Goal: Information Seeking & Learning: Learn about a topic

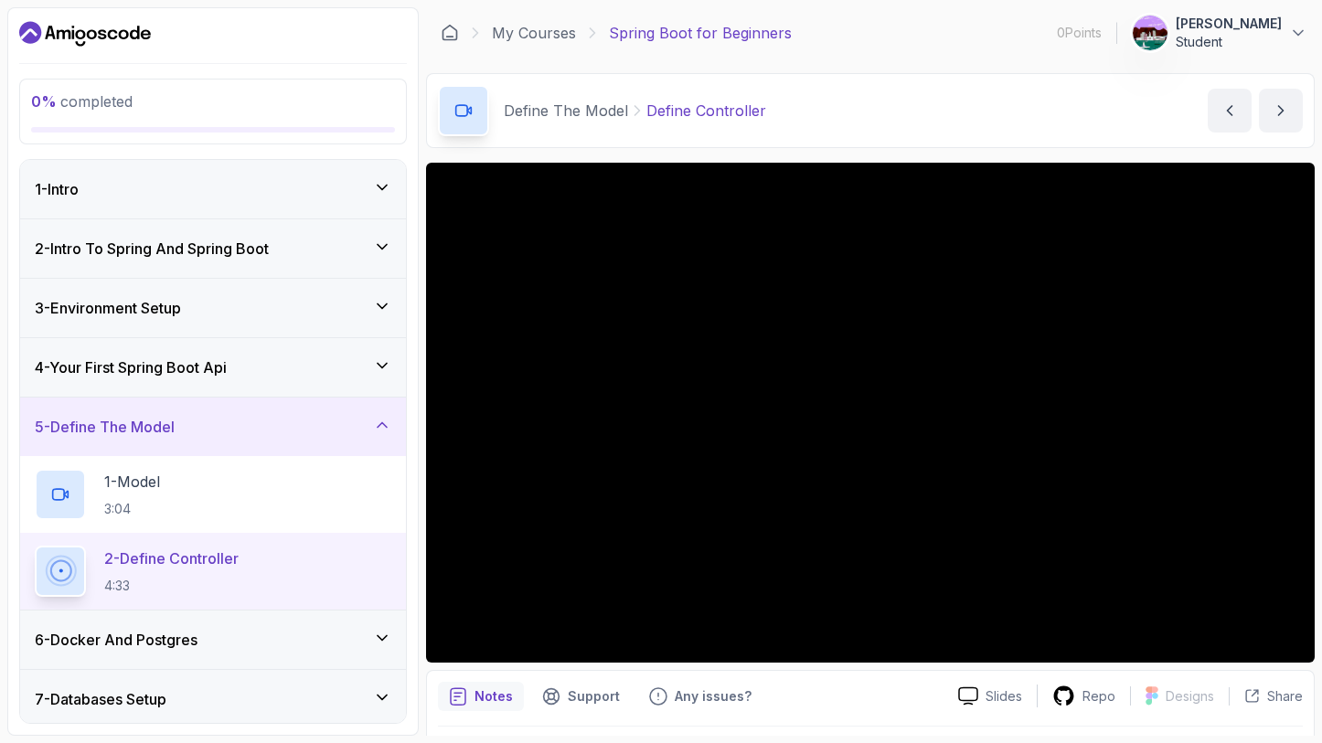
click at [133, 297] on h3 "3 - Environment Setup" at bounding box center [108, 308] width 146 height 22
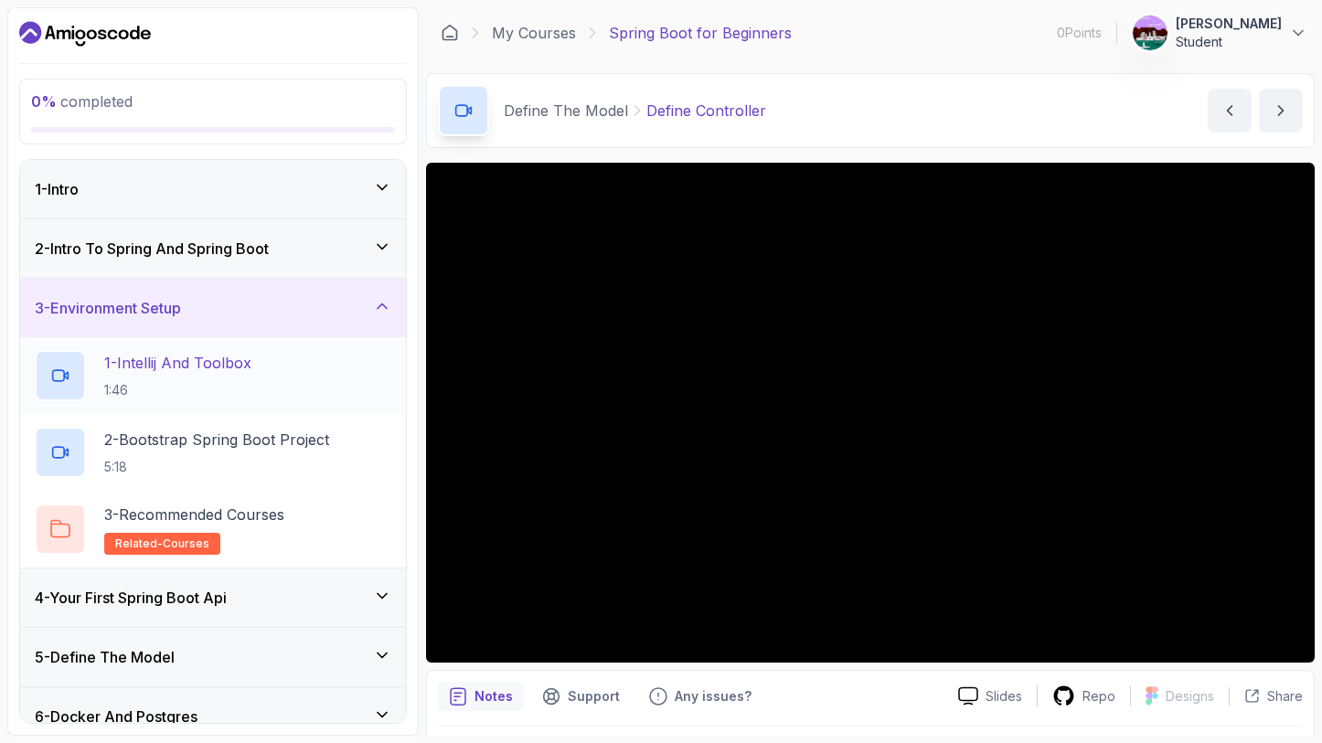
click at [232, 365] on p "1 - Intellij And Toolbox" at bounding box center [177, 363] width 147 height 22
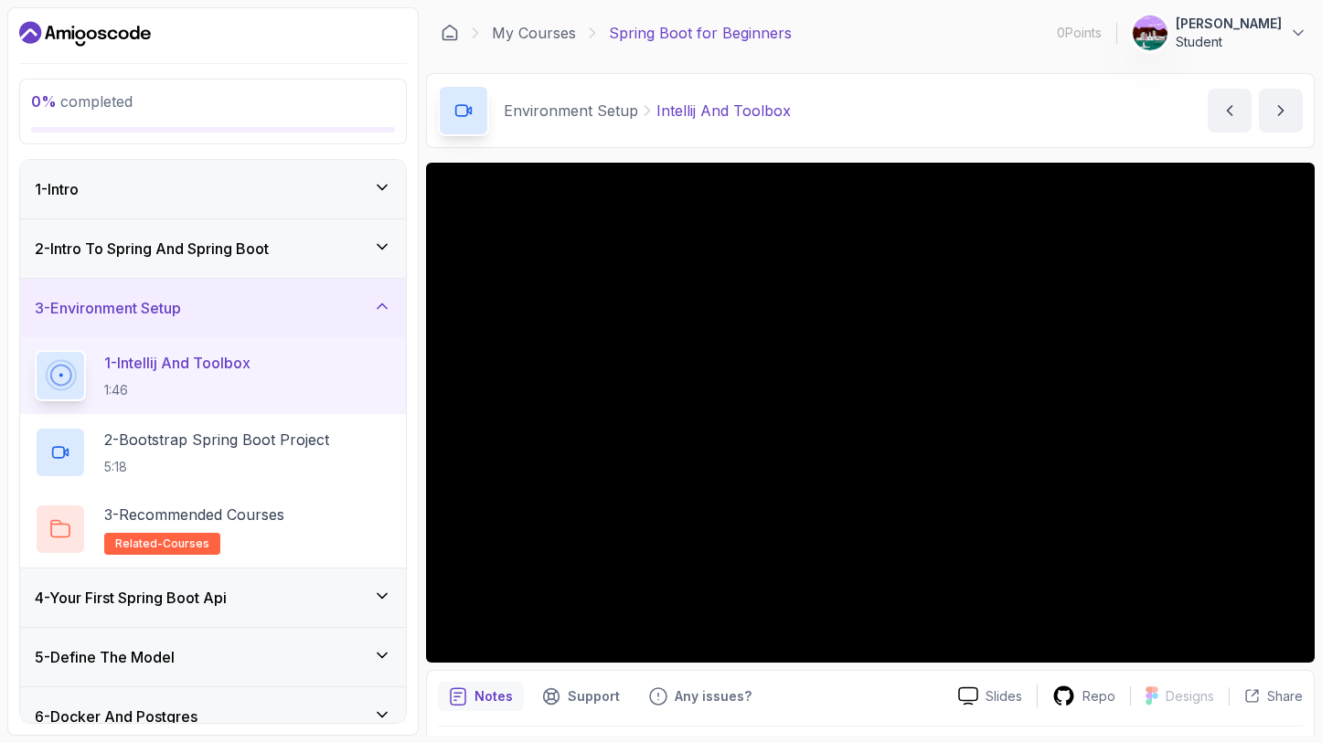
scroll to position [224, 0]
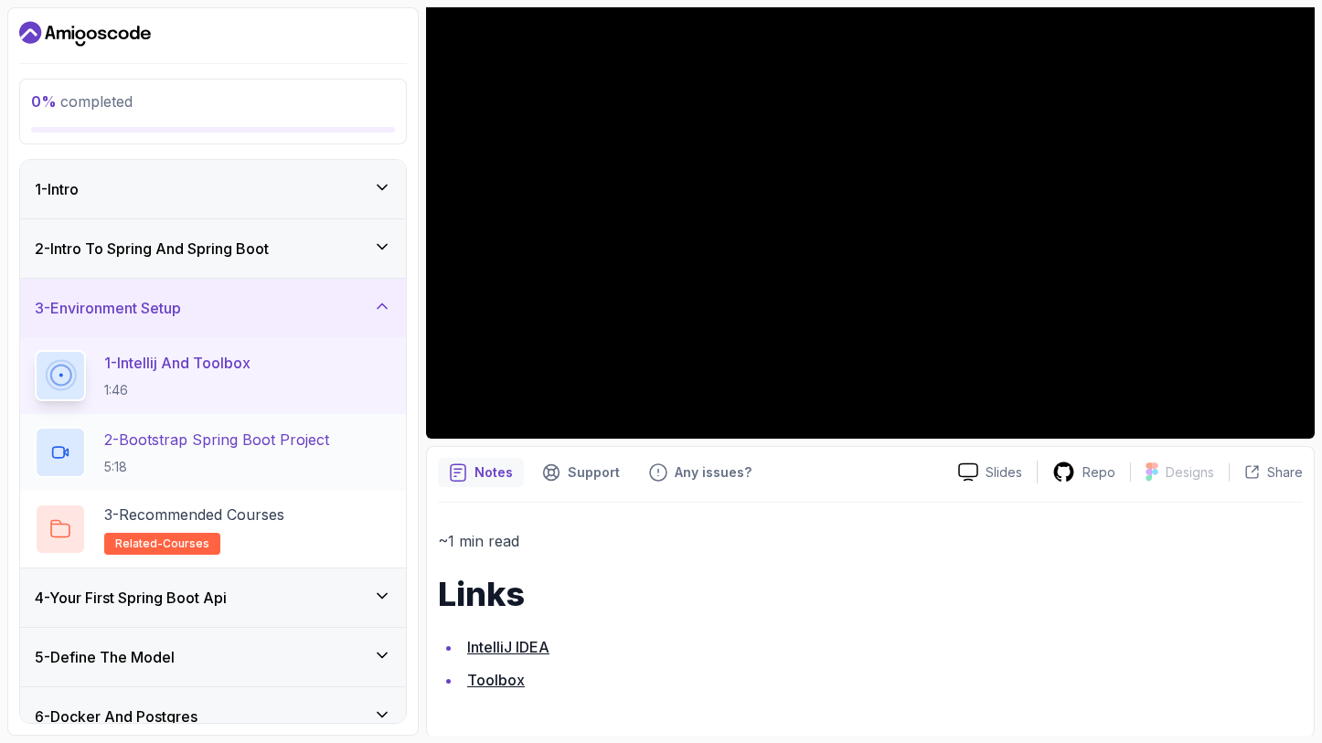
click at [224, 443] on p "2 - Bootstrap Spring Boot Project" at bounding box center [216, 440] width 225 height 22
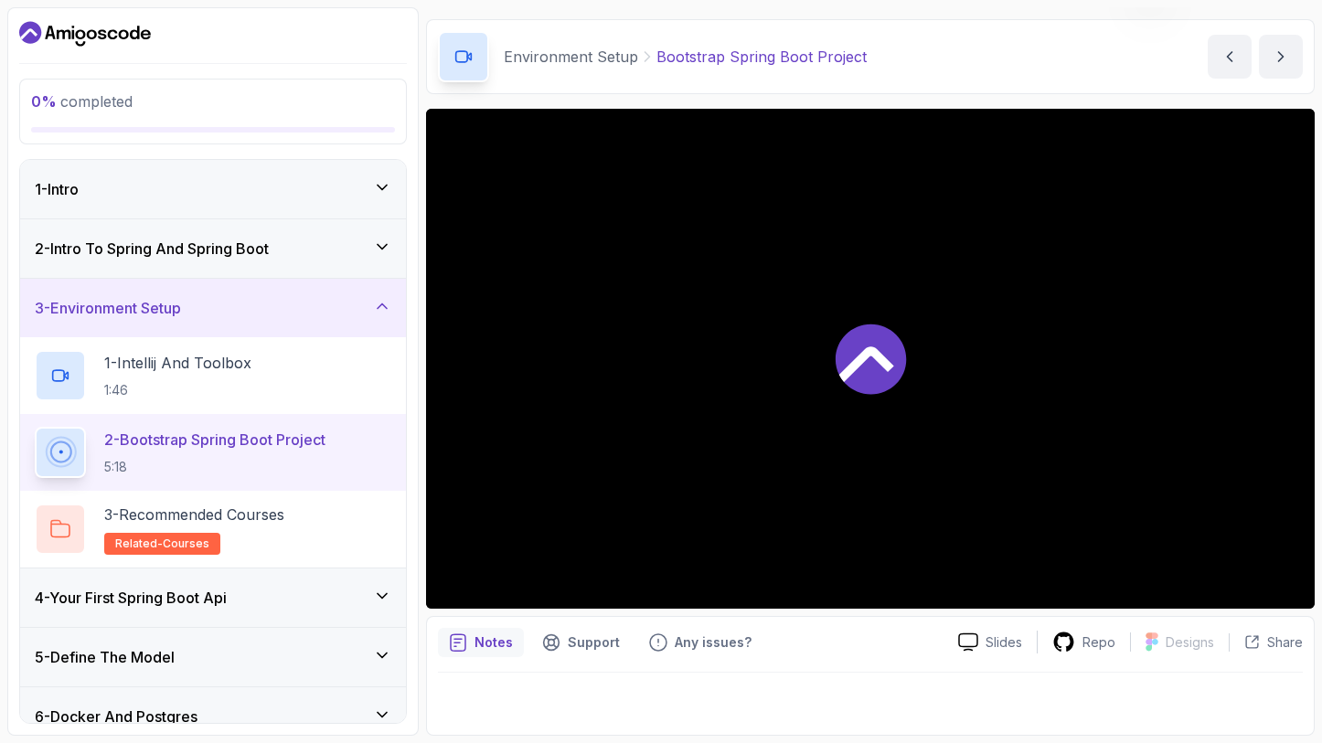
scroll to position [52, 0]
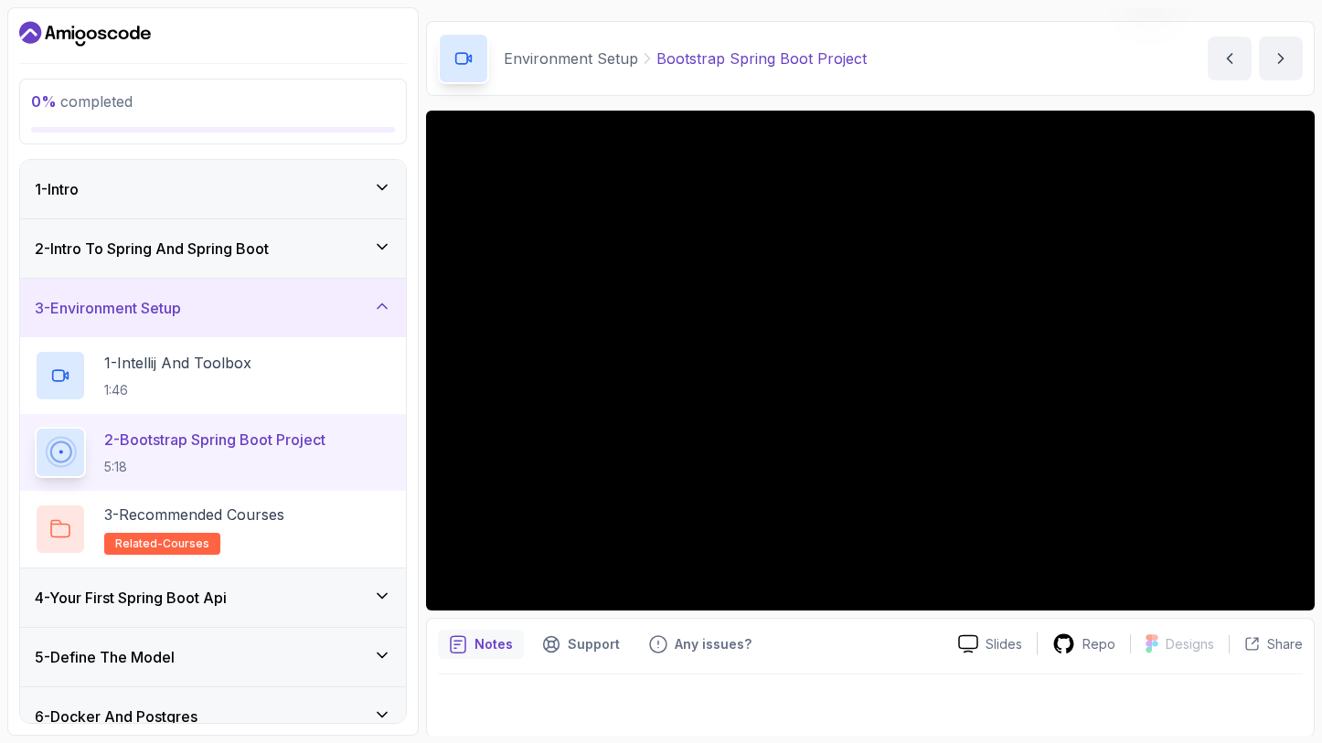
click at [174, 604] on h3 "4 - Your First Spring Boot Api" at bounding box center [131, 598] width 192 height 22
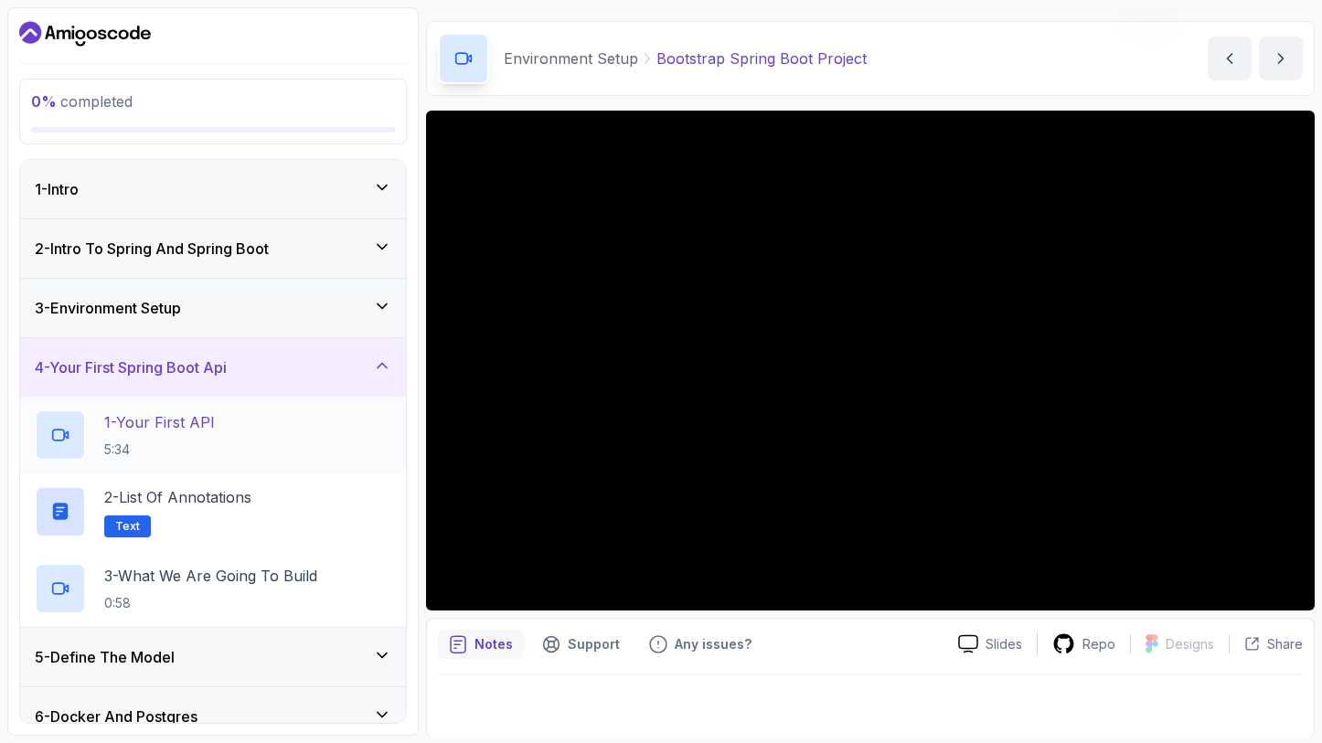
click at [188, 453] on p "5:34" at bounding box center [159, 450] width 111 height 18
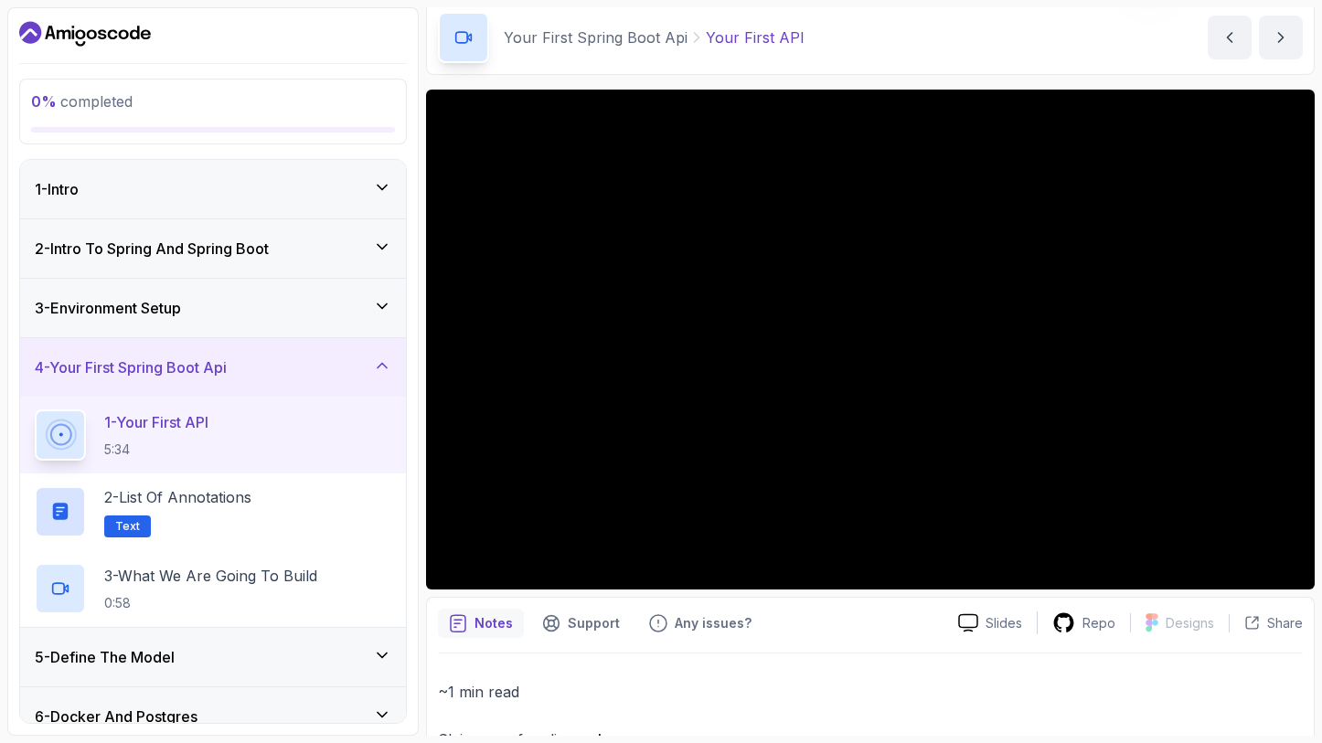
scroll to position [70, 0]
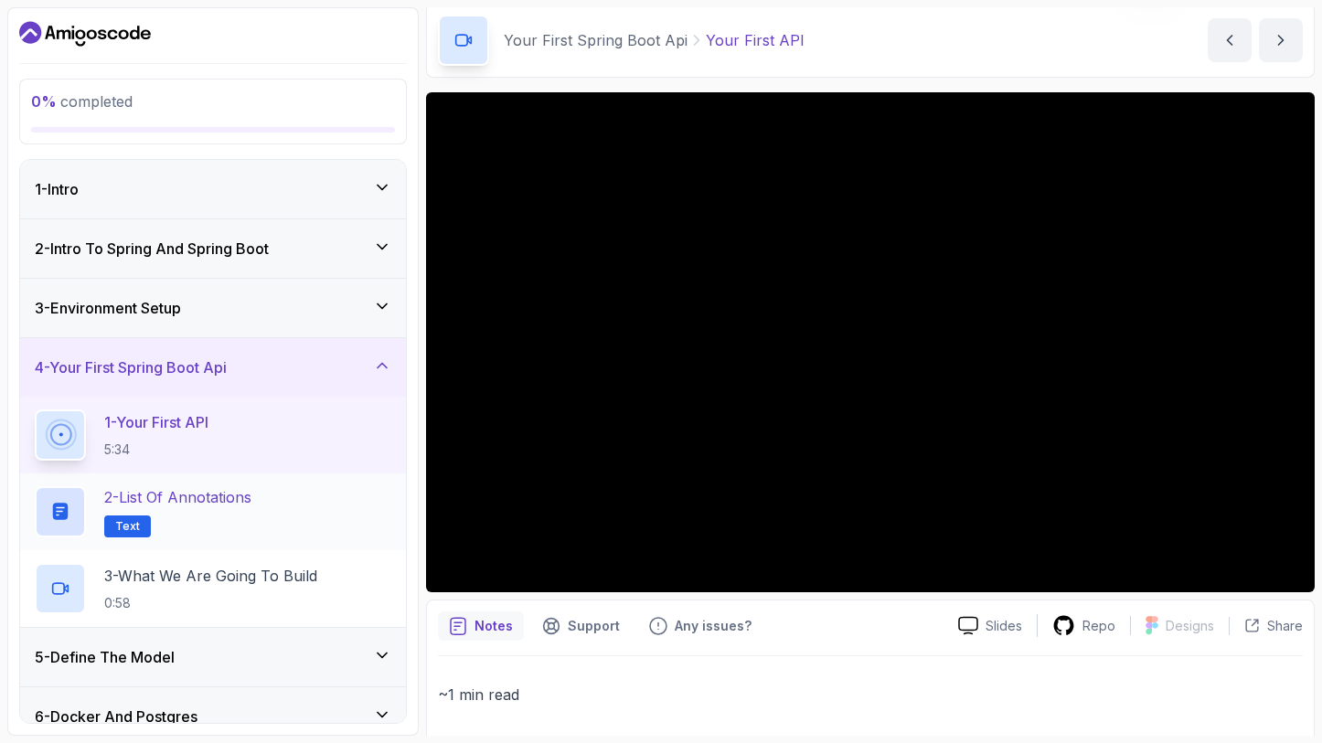
click at [199, 515] on h2 "2 - List of Annotations Text" at bounding box center [177, 511] width 147 height 51
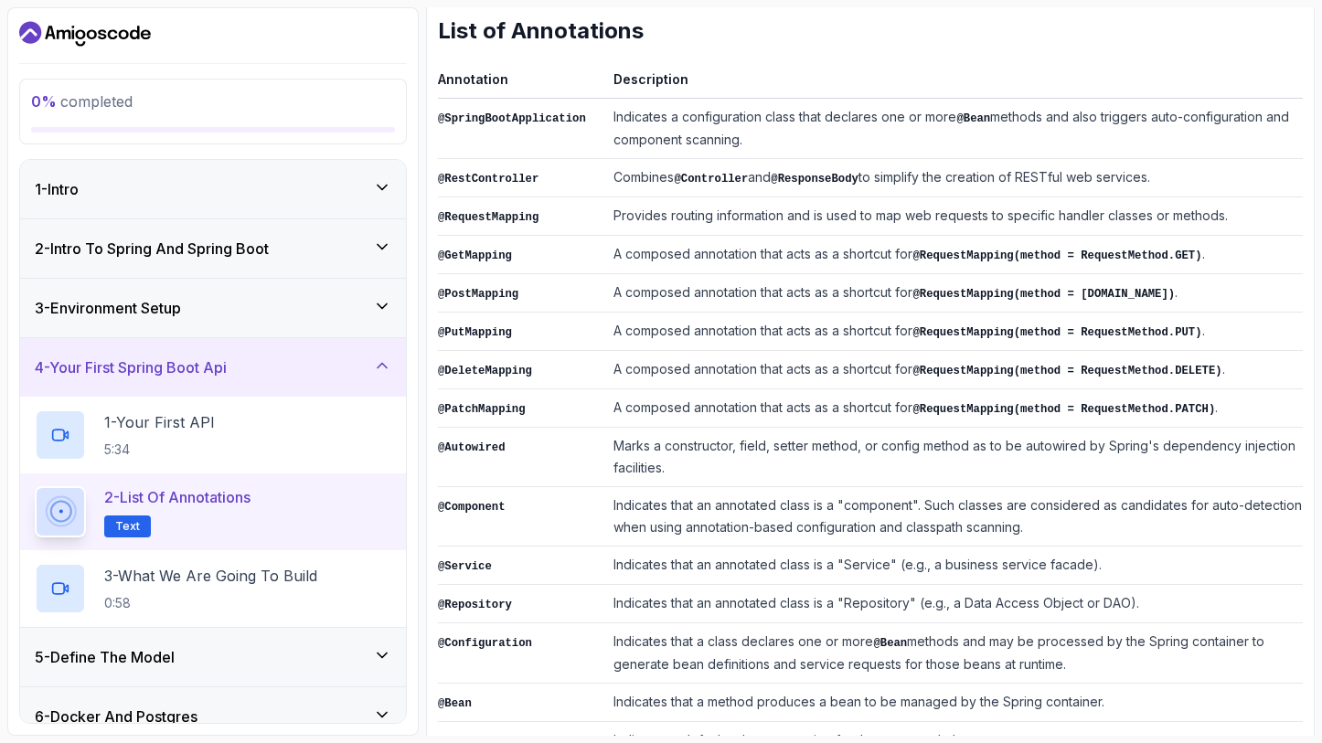
scroll to position [201, 0]
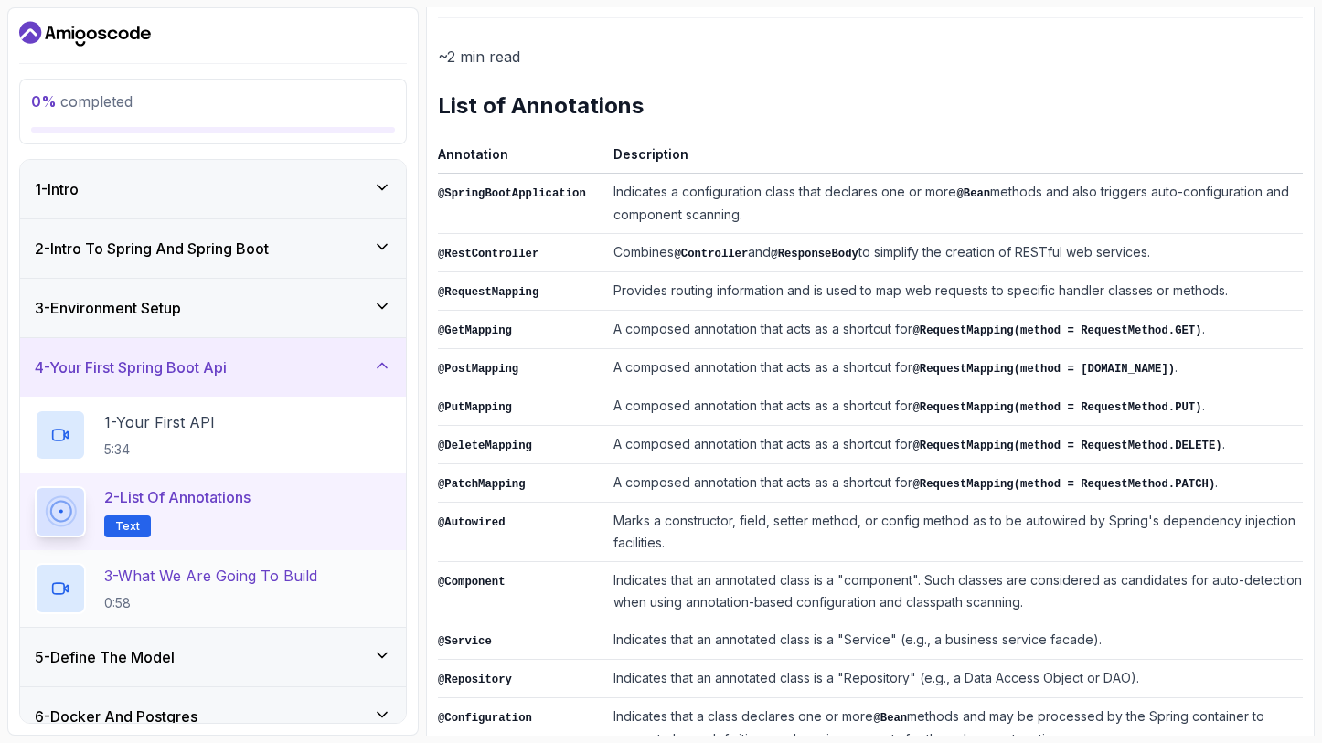
click at [274, 573] on p "3 - What We Are Going To Build" at bounding box center [210, 576] width 213 height 22
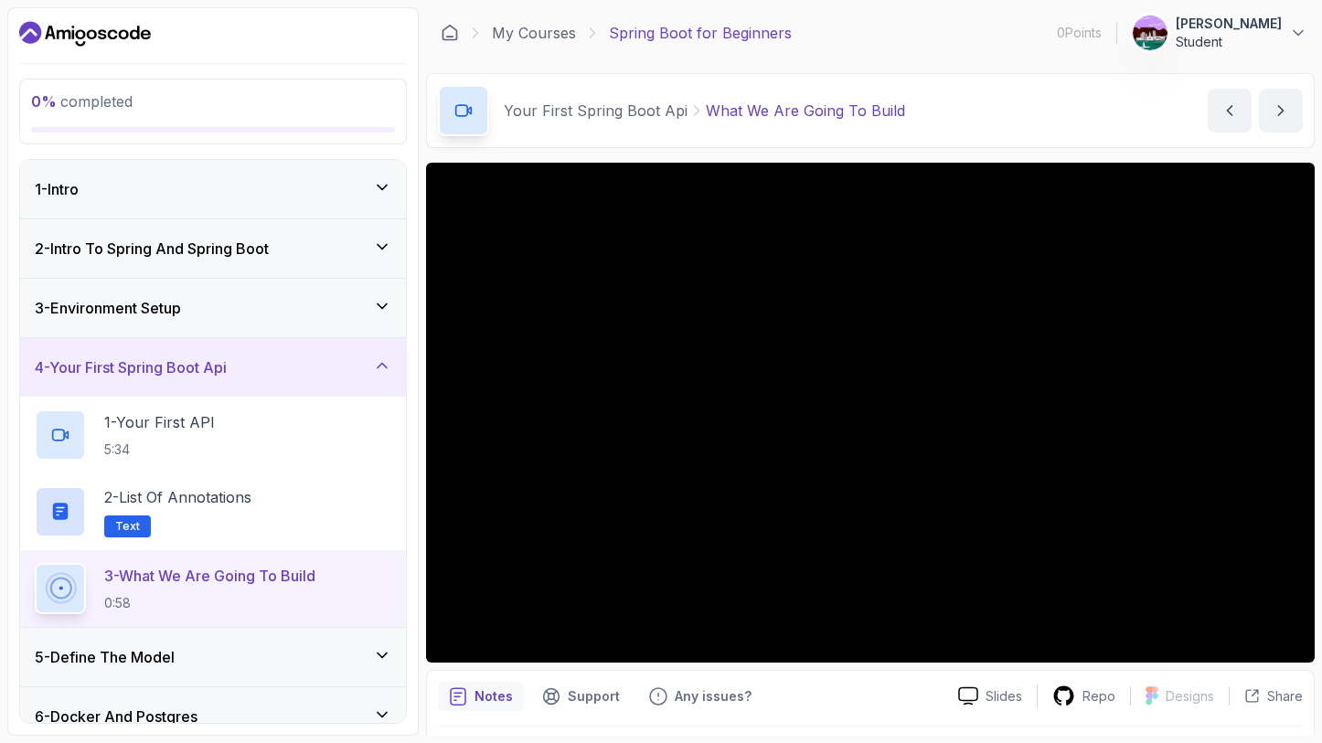
scroll to position [117, 0]
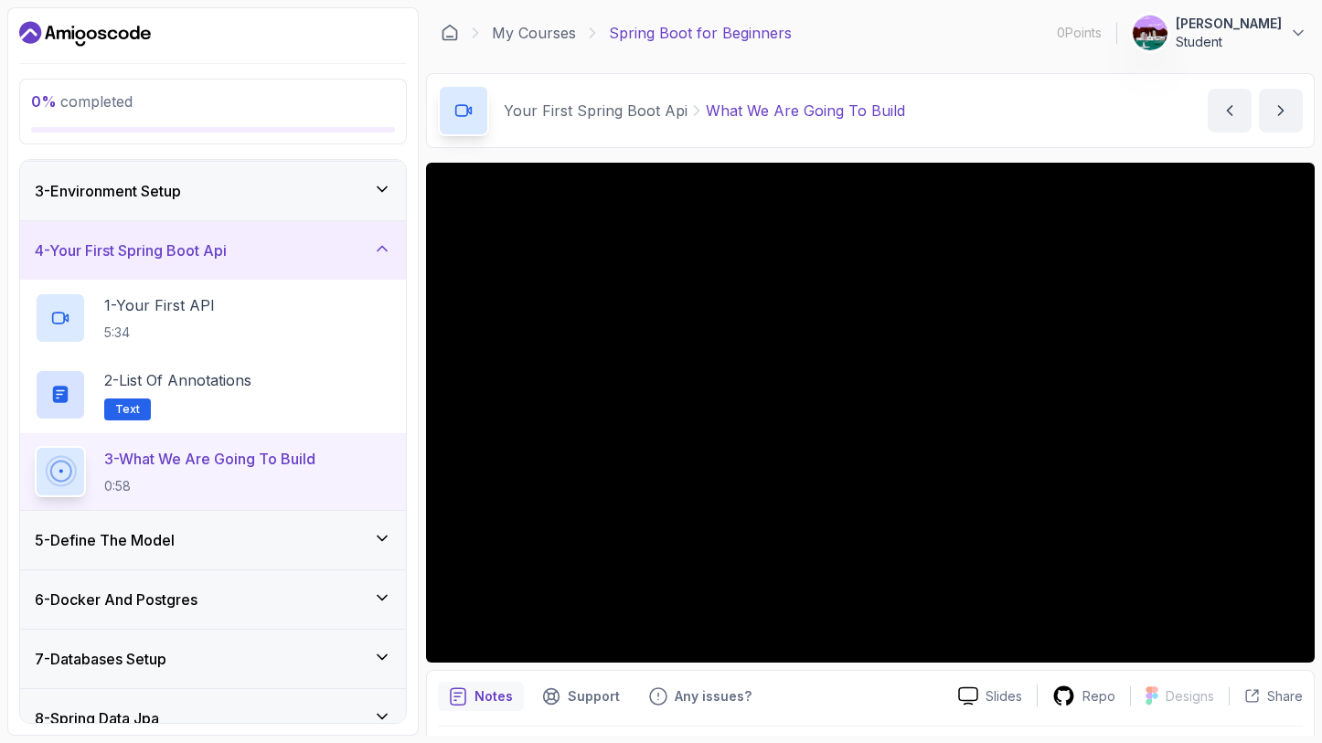
click at [298, 540] on div "5 - Define The Model" at bounding box center [213, 540] width 357 height 22
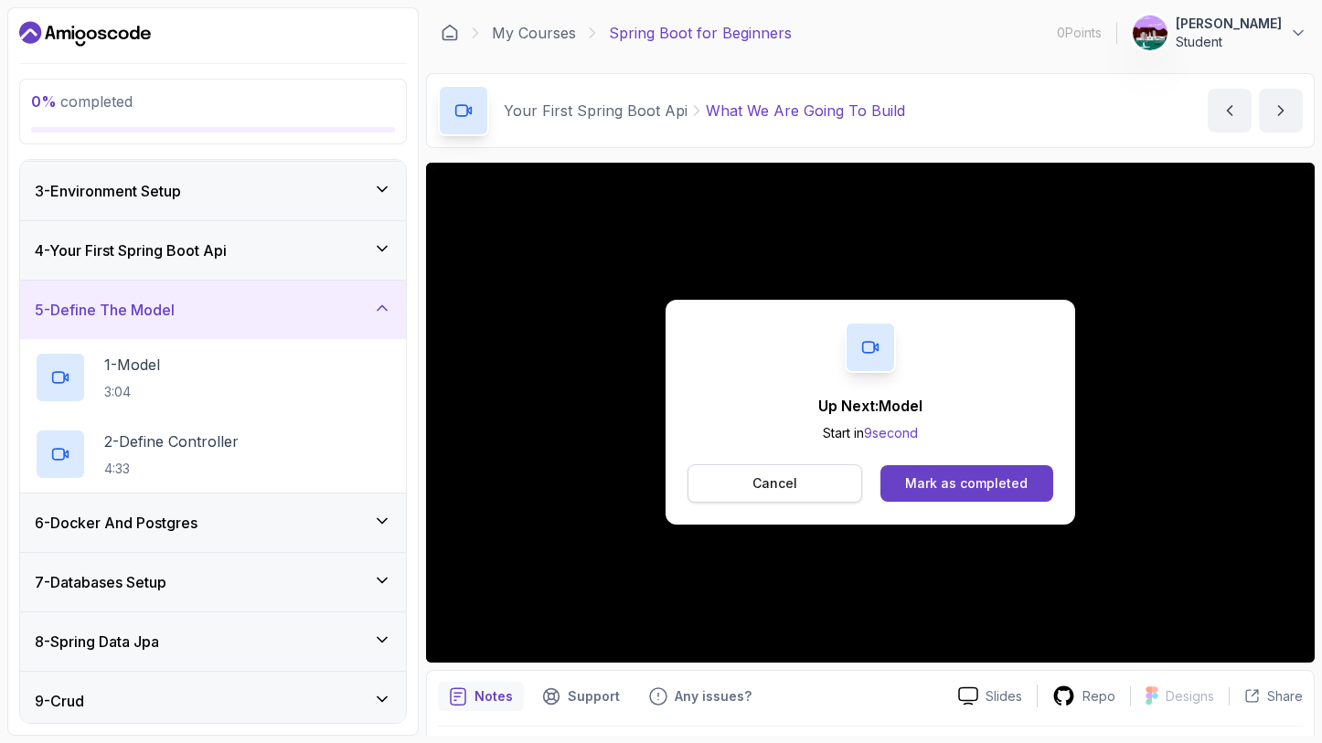
click at [812, 480] on button "Cancel" at bounding box center [774, 483] width 175 height 38
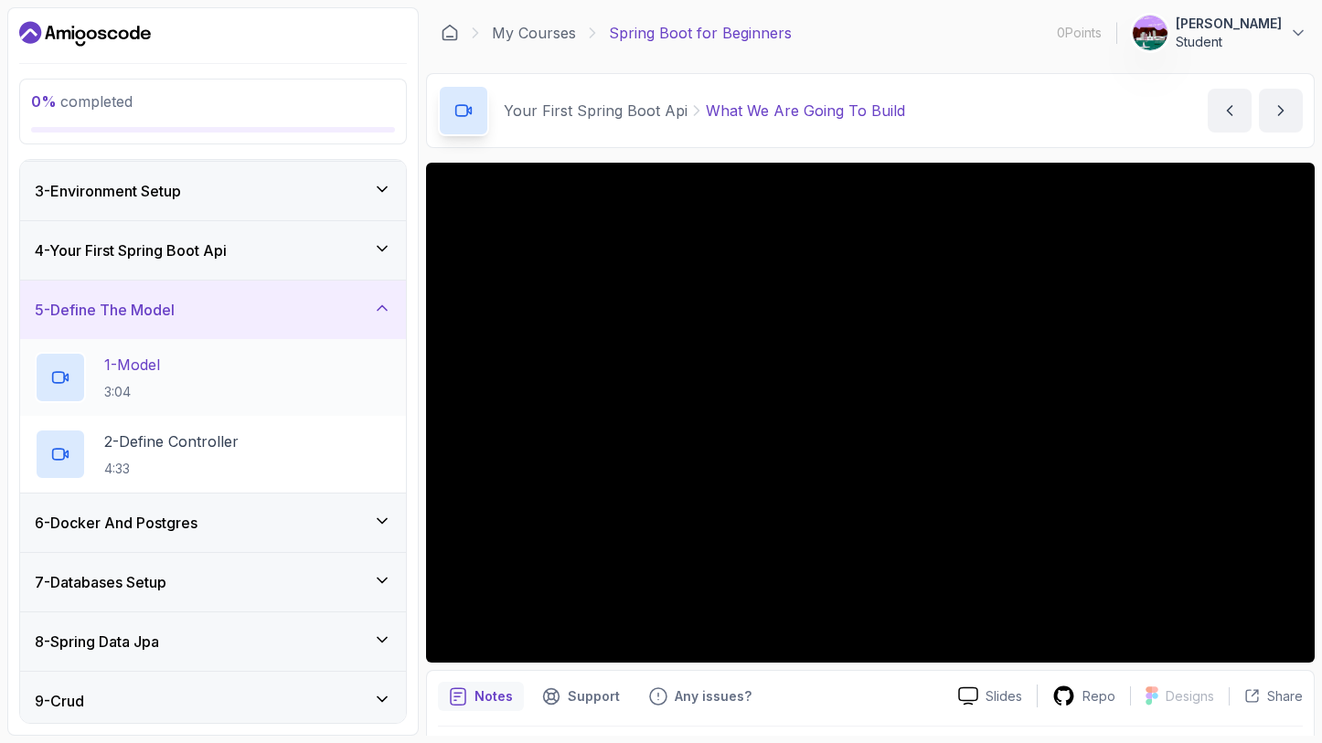
scroll to position [0, 0]
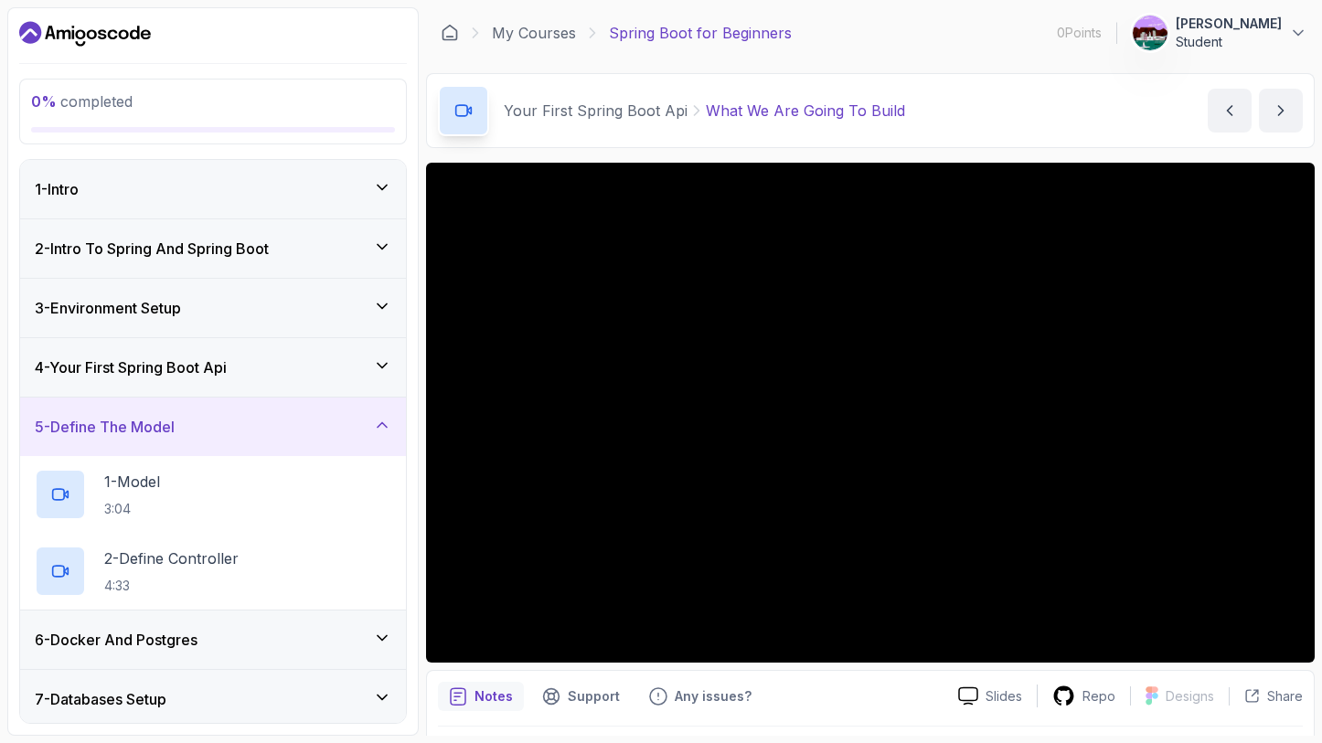
click at [176, 167] on div "1 - Intro" at bounding box center [213, 189] width 386 height 59
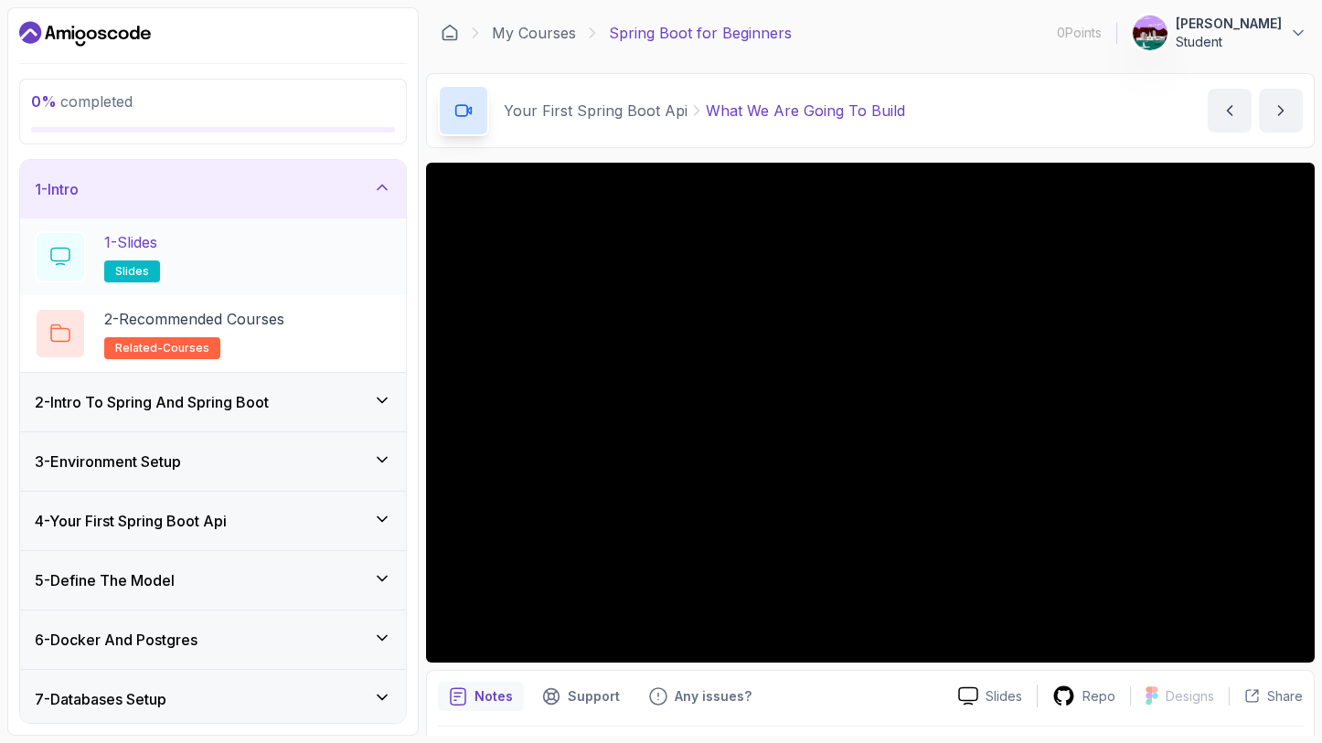
click at [168, 248] on div "1 - Slides slides" at bounding box center [213, 256] width 357 height 51
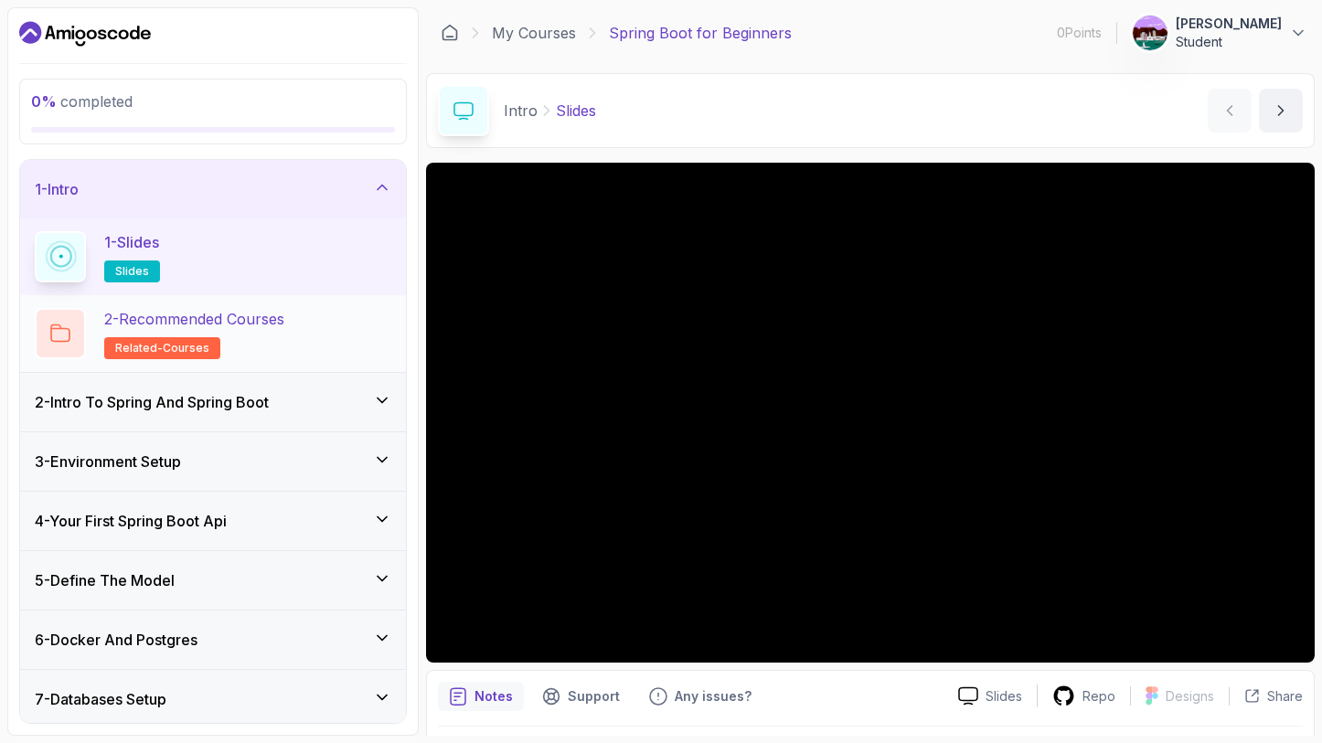
click at [271, 334] on h2 "2 - Recommended Courses related-courses" at bounding box center [194, 333] width 180 height 51
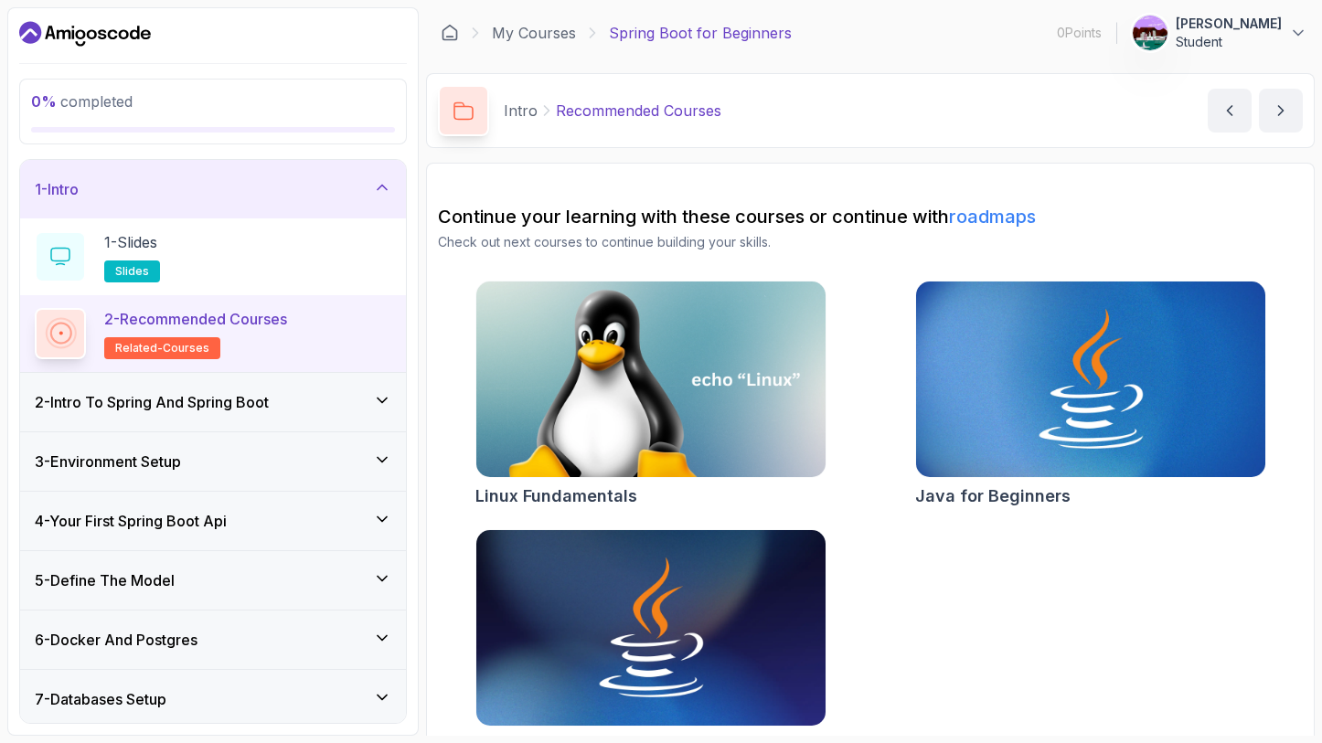
click at [237, 396] on h3 "2 - Intro To Spring And Spring Boot" at bounding box center [152, 402] width 234 height 22
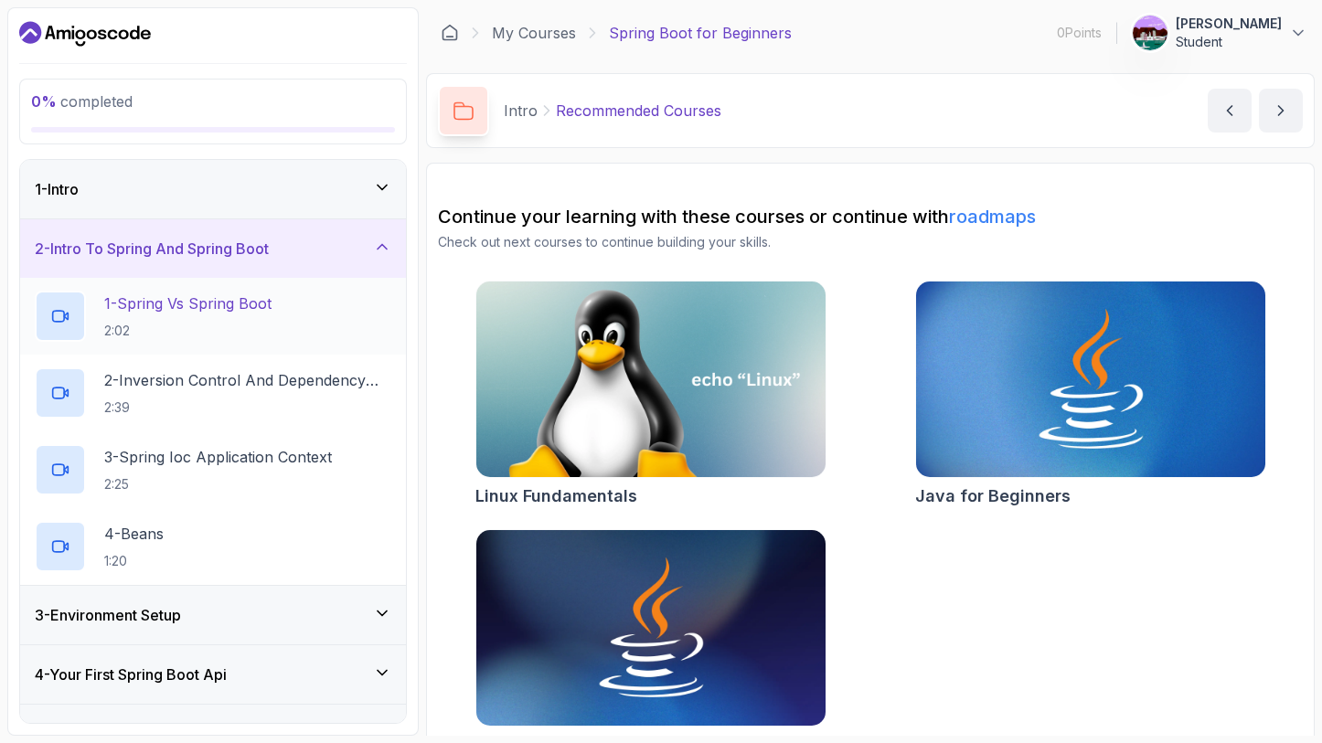
click at [220, 315] on h2 "1 - Spring Vs Spring Boot 2:02" at bounding box center [187, 317] width 167 height 48
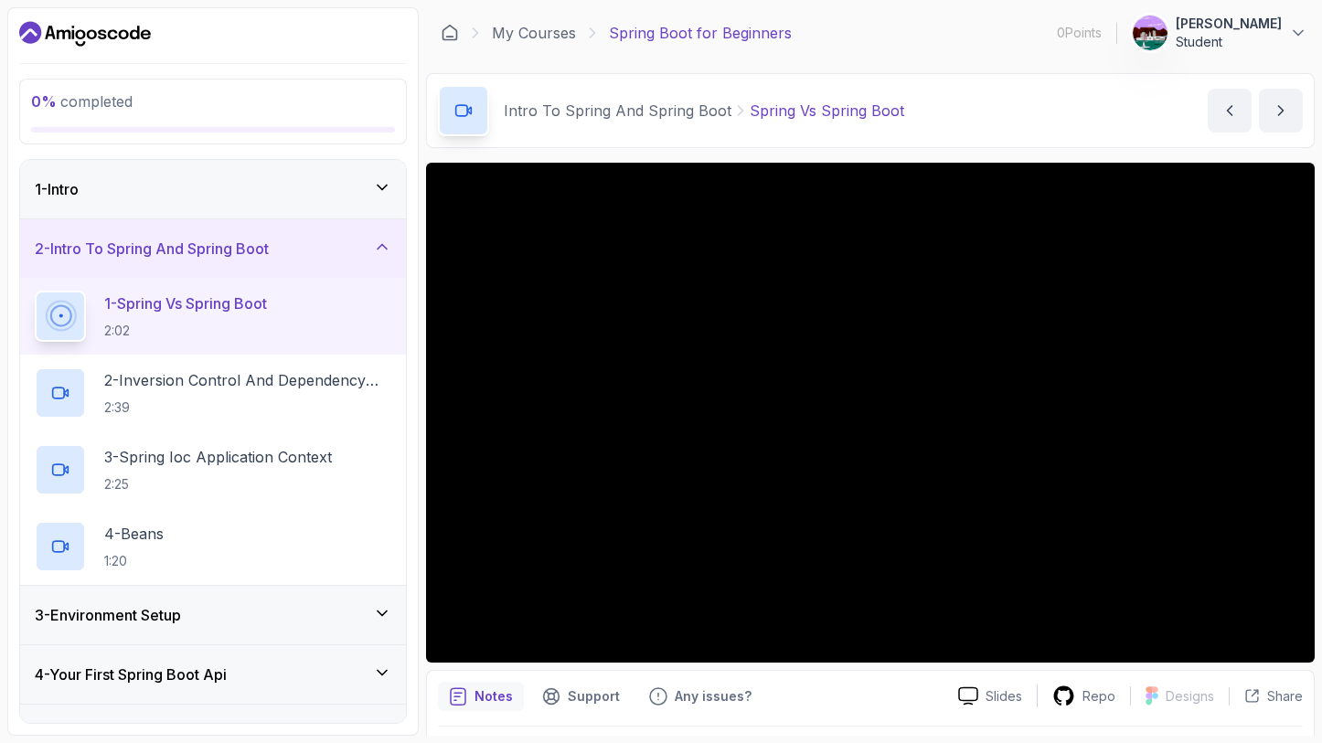
scroll to position [52, 0]
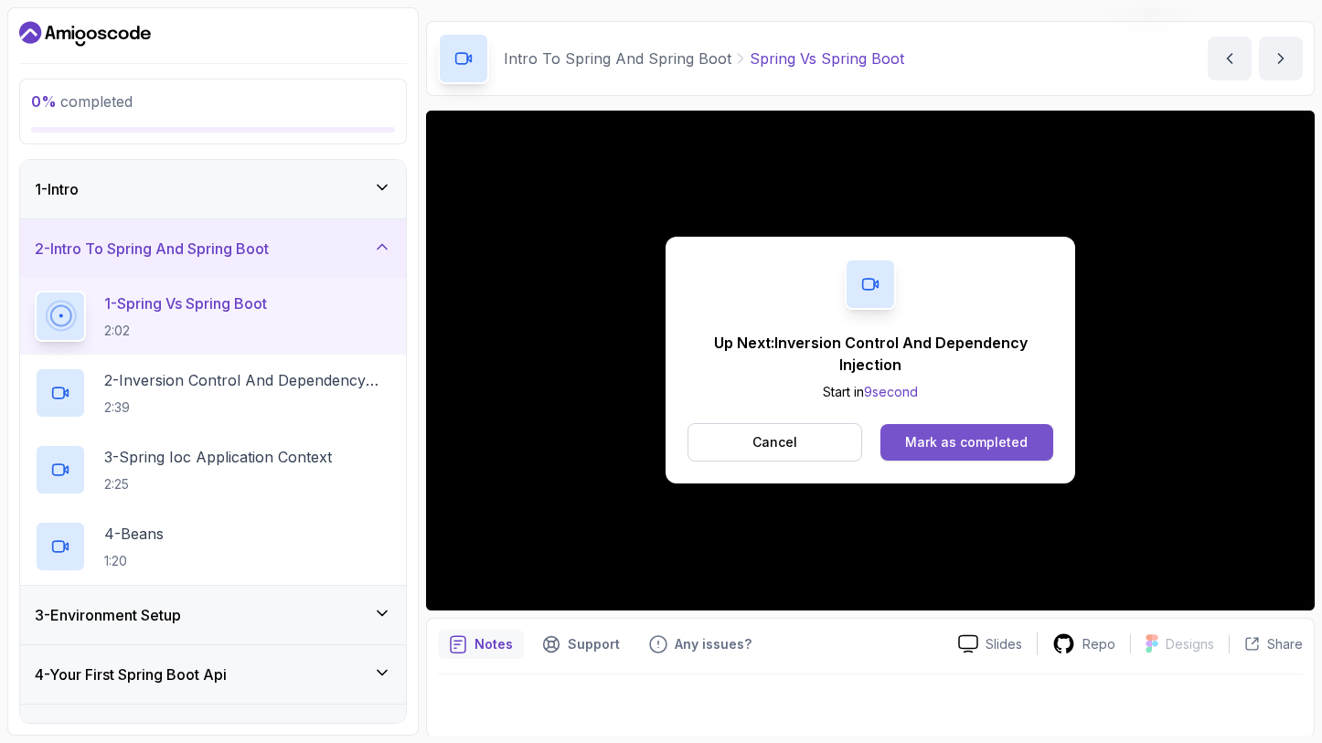
click at [1000, 431] on button "Mark as completed" at bounding box center [966, 442] width 173 height 37
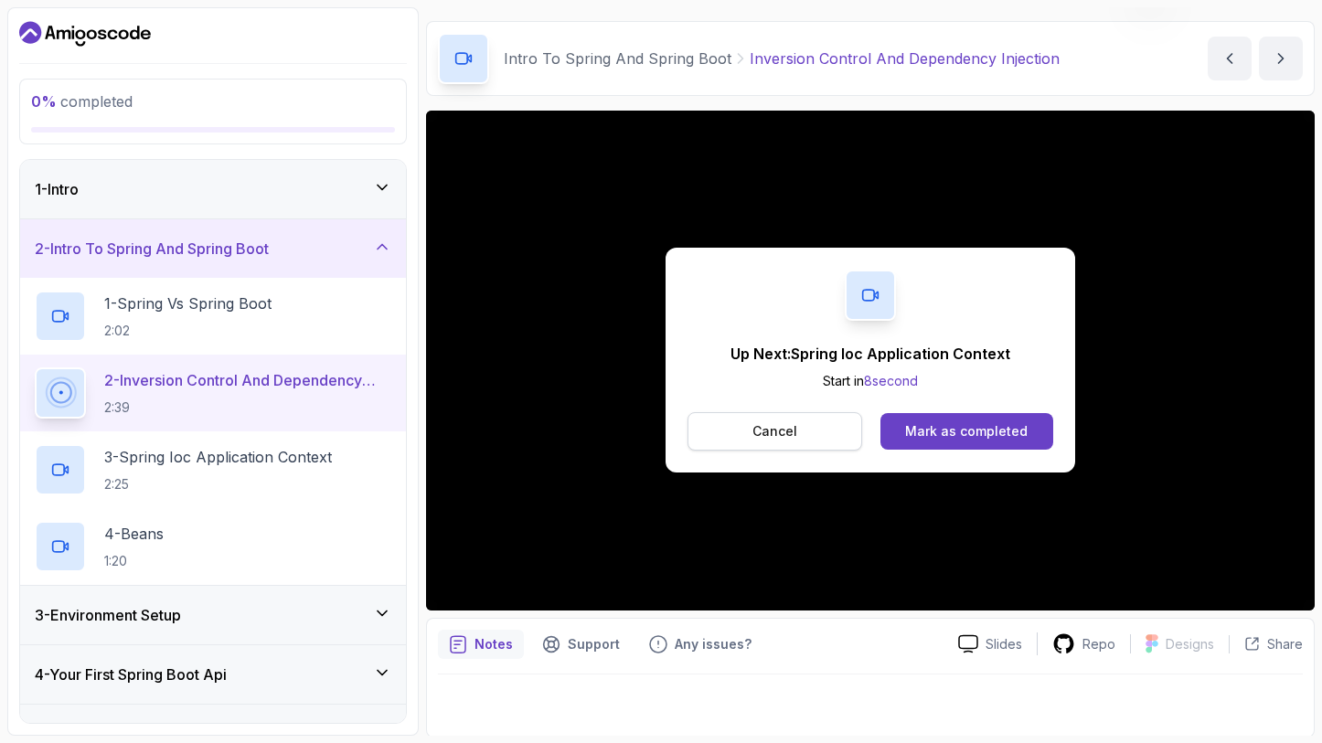
click at [769, 438] on p "Cancel" at bounding box center [774, 431] width 45 height 18
click at [940, 445] on button "Mark as completed" at bounding box center [966, 431] width 173 height 37
